Goal: Task Accomplishment & Management: Manage account settings

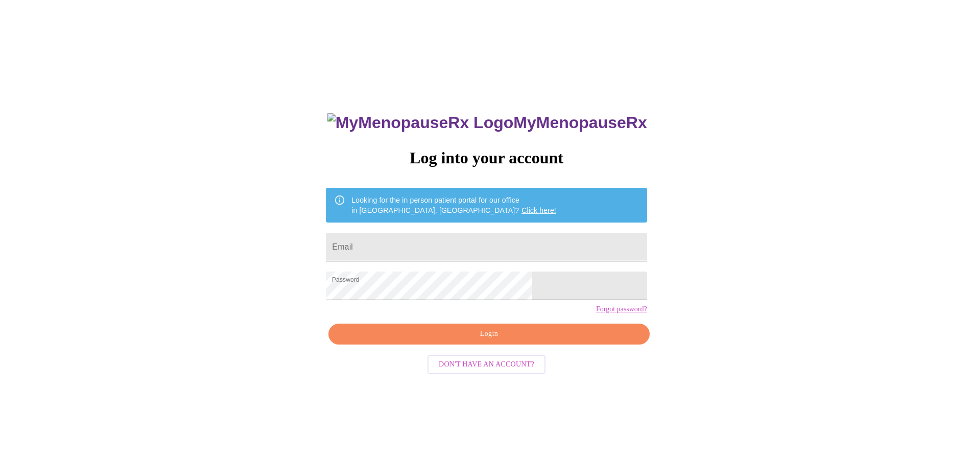
click at [480, 244] on input "Email" at bounding box center [486, 247] width 321 height 29
type input "[EMAIL_ADDRESS][DOMAIN_NAME]"
click at [510, 341] on span "Login" at bounding box center [488, 334] width 297 height 13
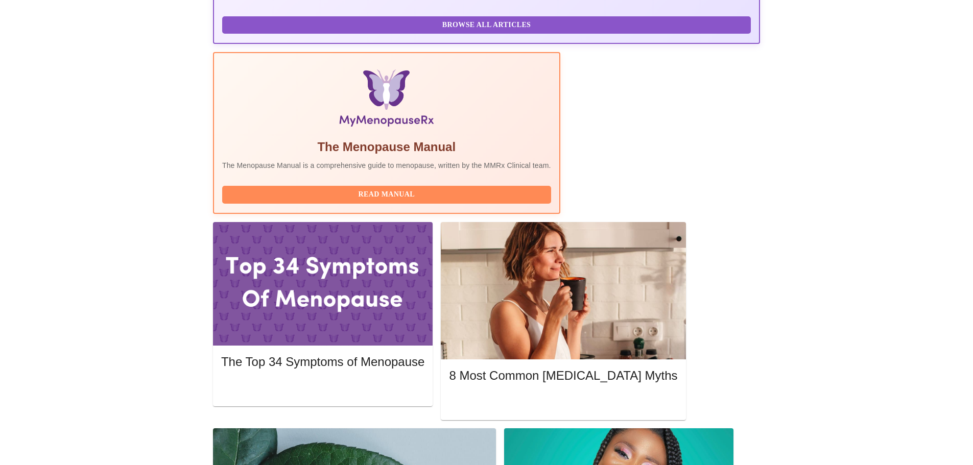
scroll to position [306, 0]
